Goal: Task Accomplishment & Management: Complete application form

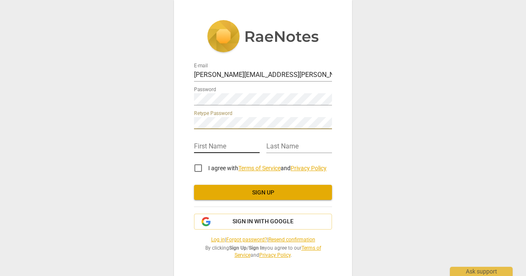
click at [233, 151] on input "text" at bounding box center [227, 147] width 66 height 12
type input "[PERSON_NAME]"
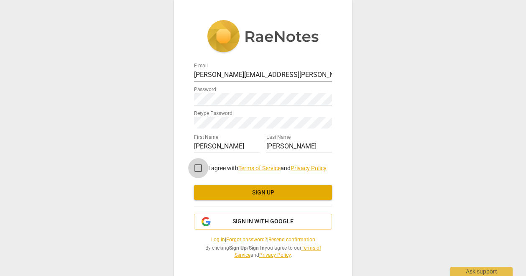
click at [197, 166] on input "I agree with Terms of Service and Privacy Policy" at bounding box center [198, 168] width 20 height 20
checkbox input "true"
click at [285, 196] on span "Sign up" at bounding box center [263, 193] width 125 height 8
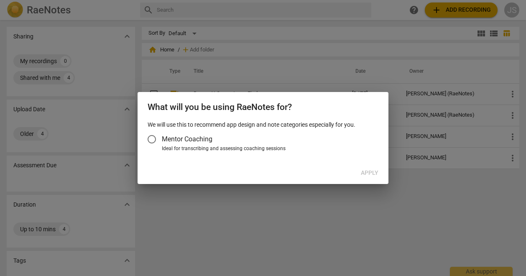
click at [149, 140] on input "Mentor Coaching" at bounding box center [152, 139] width 20 height 20
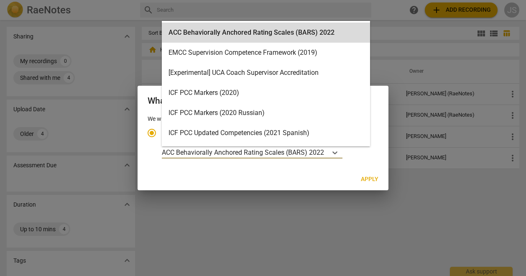
click at [276, 156] on p "ACC Behaviorally Anchored Rating Scales (BARS) 2022" at bounding box center [243, 153] width 162 height 10
click at [0, 0] on input "Ideal for transcribing and assessing coaching sessions 19 results available. Us…" at bounding box center [0, 0] width 0 height 0
click at [282, 175] on div "Apply" at bounding box center [262, 179] width 247 height 15
click at [249, 154] on p "ACC Behaviorally Anchored Rating Scales (BARS) 2022" at bounding box center [243, 153] width 162 height 10
click at [0, 0] on input "Ideal for transcribing and assessing coaching sessions 19 results available. Us…" at bounding box center [0, 0] width 0 height 0
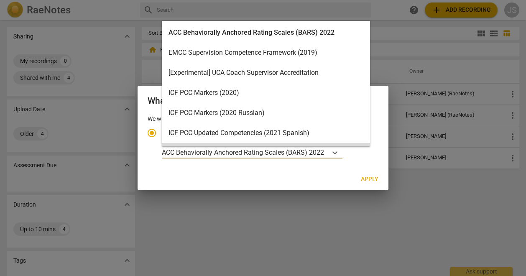
click at [288, 172] on div "Apply" at bounding box center [262, 179] width 247 height 15
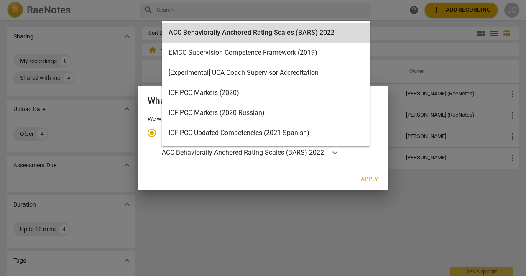
click at [288, 151] on p "ACC Behaviorally Anchored Rating Scales (BARS) 2022" at bounding box center [243, 153] width 162 height 10
click at [0, 0] on input "Ideal for transcribing and assessing coaching sessions 19 results available. Us…" at bounding box center [0, 0] width 0 height 0
click at [277, 151] on p "ACC Behaviorally Anchored Rating Scales (BARS) 2022" at bounding box center [243, 153] width 162 height 10
click at [0, 0] on input "Ideal for transcribing and assessing coaching sessions 19 results available. Us…" at bounding box center [0, 0] width 0 height 0
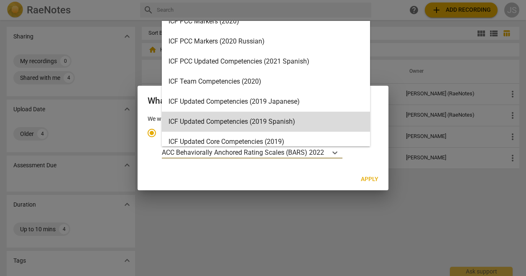
scroll to position [84, 0]
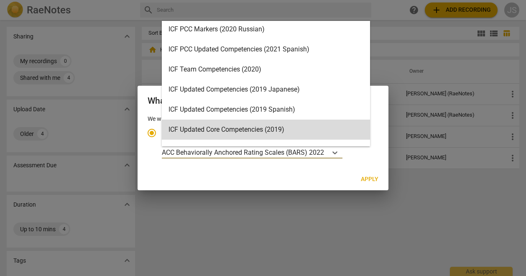
click at [304, 183] on div "Apply" at bounding box center [262, 179] width 247 height 15
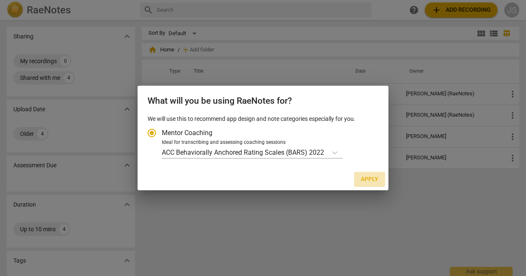
click at [366, 174] on button "Apply" at bounding box center [369, 179] width 31 height 15
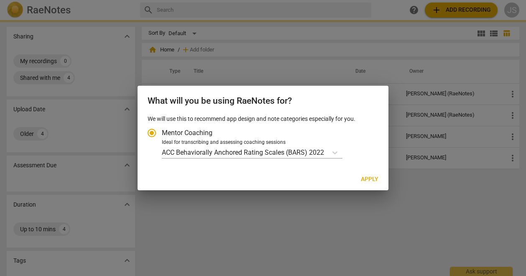
radio input "false"
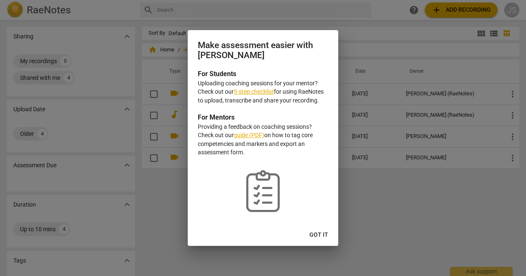
click at [322, 235] on span "Got it" at bounding box center [318, 235] width 19 height 8
